Goal: Find specific page/section: Find specific page/section

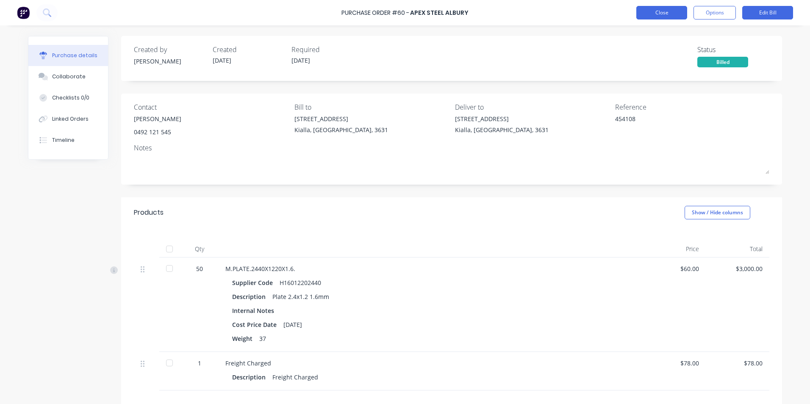
click at [669, 11] on button "Close" at bounding box center [661, 13] width 51 height 14
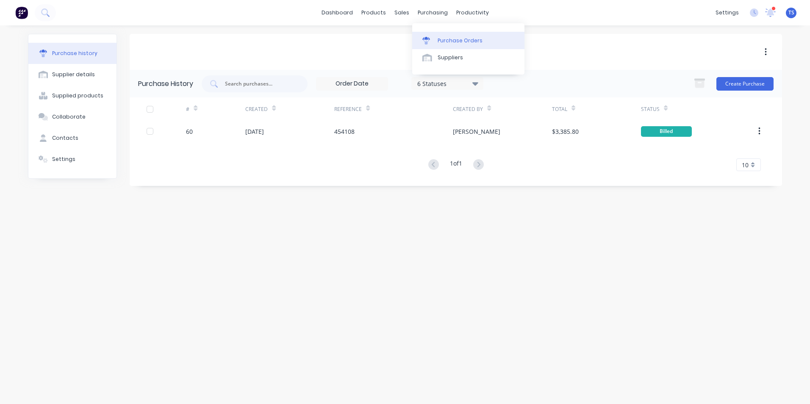
click at [445, 39] on div "Purchase Orders" at bounding box center [459, 41] width 45 height 8
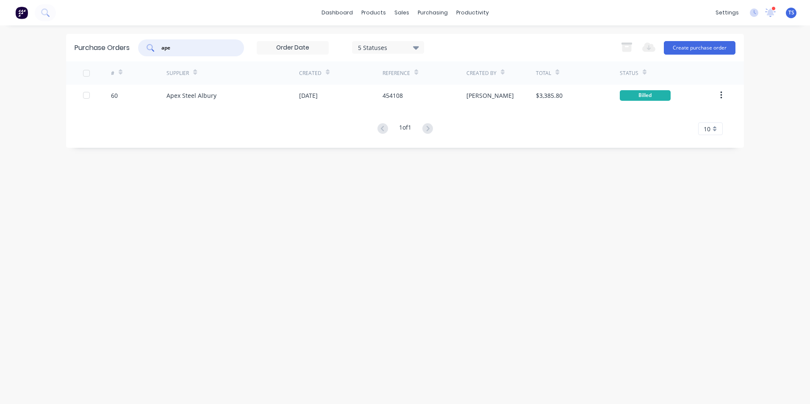
click at [189, 49] on input "ape" at bounding box center [195, 48] width 70 height 8
type input "a"
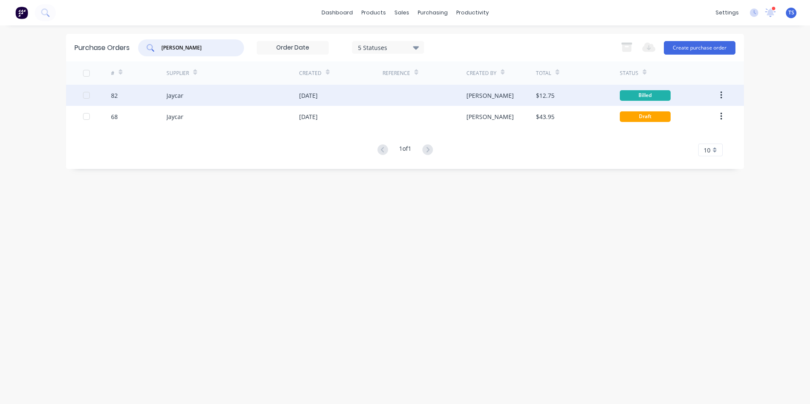
type input "[PERSON_NAME]"
click at [182, 94] on div "Jaycar" at bounding box center [174, 95] width 17 height 9
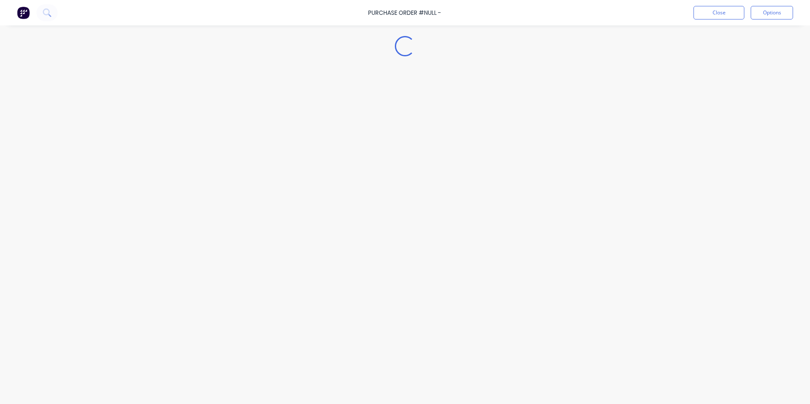
type textarea "x"
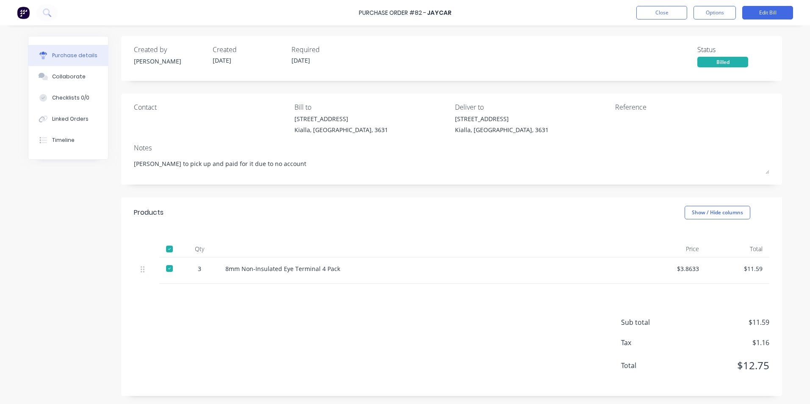
scroll to position [0, 0]
click at [669, 10] on button "Close" at bounding box center [661, 13] width 51 height 14
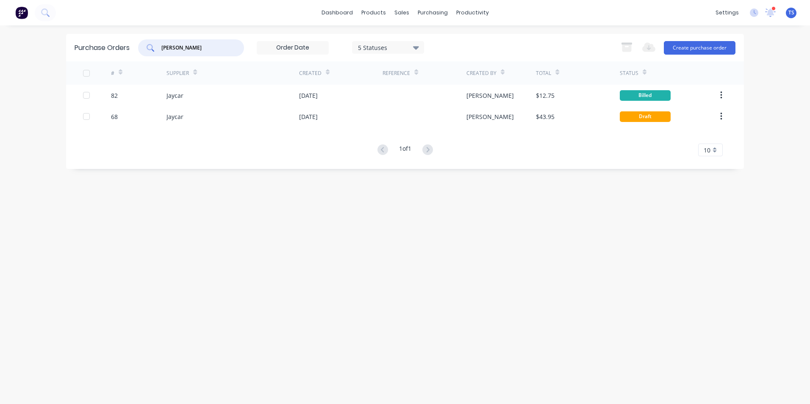
drag, startPoint x: 170, startPoint y: 50, endPoint x: 159, endPoint y: 52, distance: 11.5
click at [159, 52] on div "[PERSON_NAME]" at bounding box center [191, 47] width 106 height 17
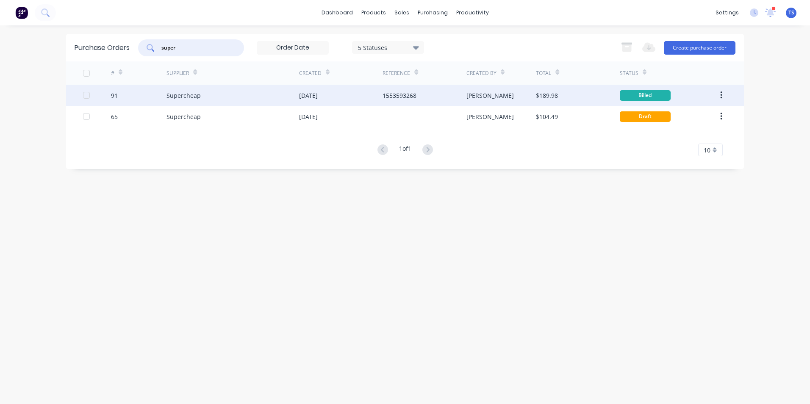
type input "super"
click at [216, 97] on div "Supercheap" at bounding box center [232, 95] width 133 height 21
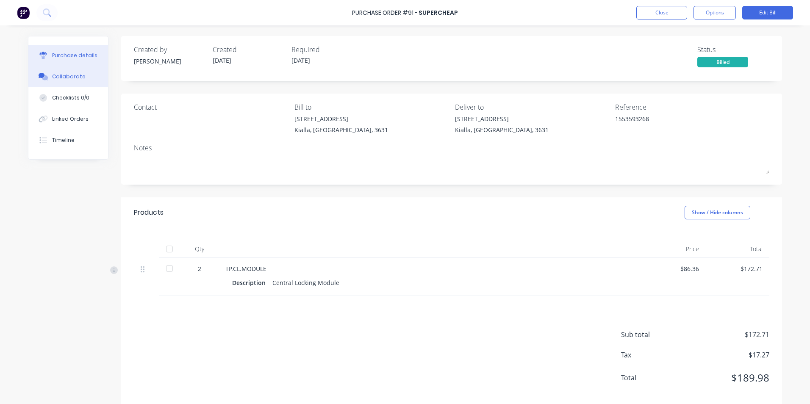
click at [73, 77] on div "Collaborate" at bounding box center [68, 77] width 33 height 8
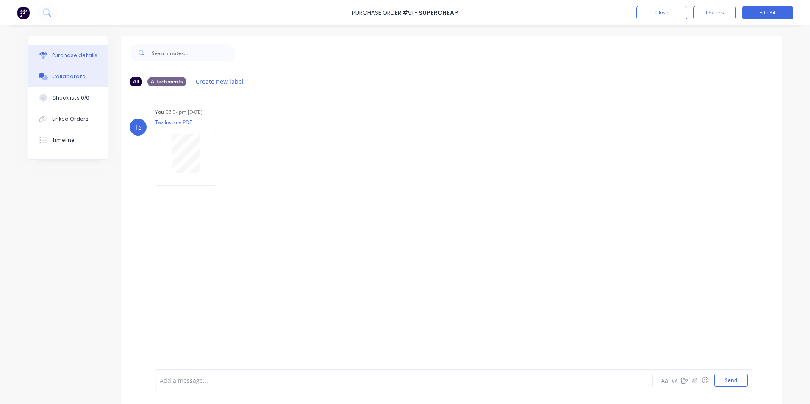
click at [66, 52] on div "Purchase details" at bounding box center [74, 56] width 45 height 8
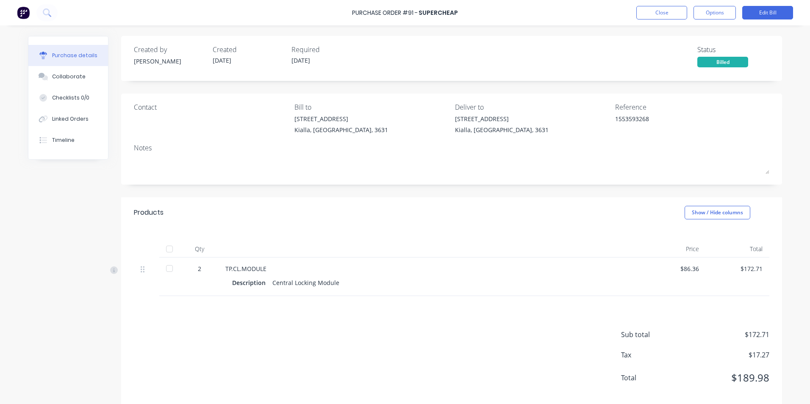
type textarea "x"
